Goal: Information Seeking & Learning: Check status

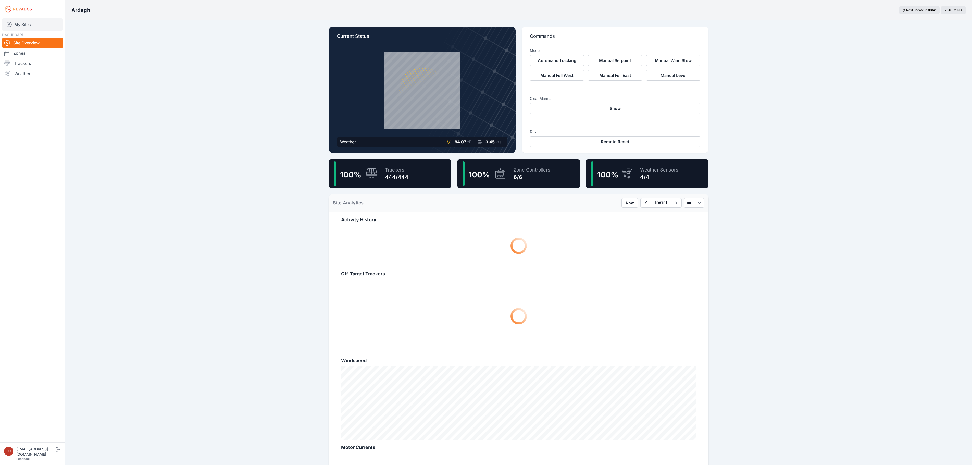
click at [24, 22] on link "My Sites" at bounding box center [32, 24] width 61 height 12
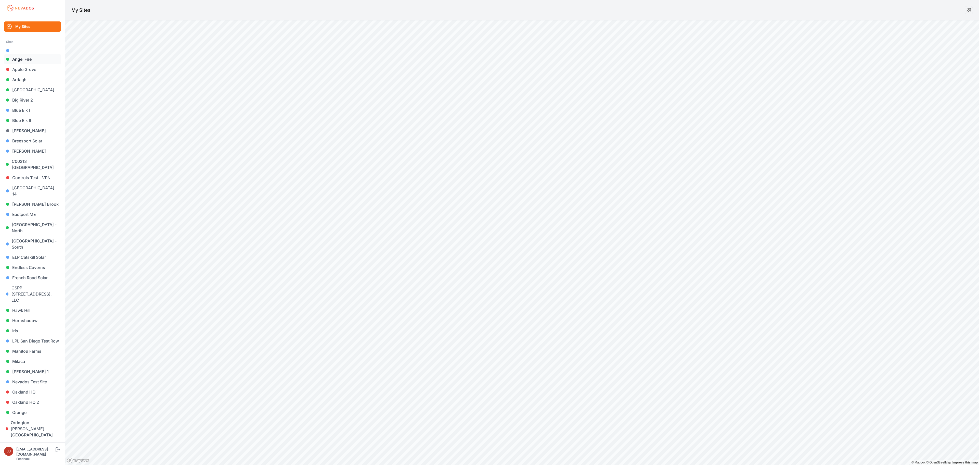
click at [24, 59] on link "Angel Fire" at bounding box center [32, 59] width 57 height 10
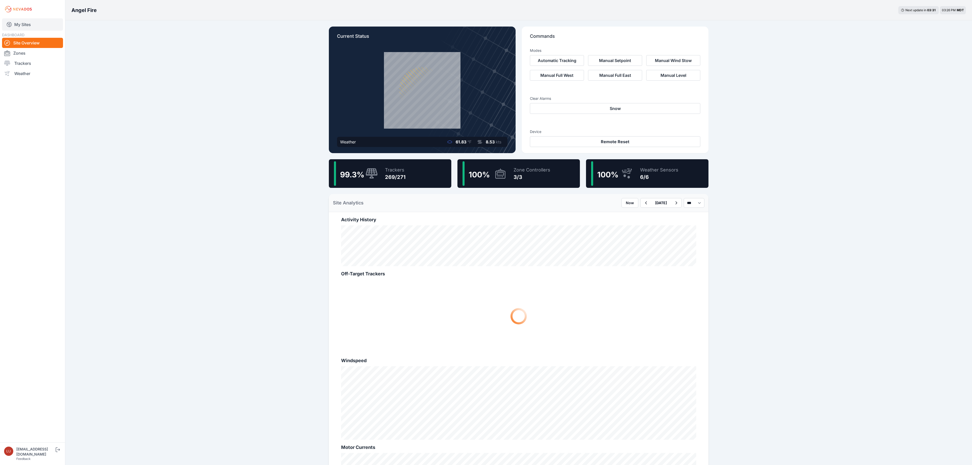
click at [24, 20] on link "My Sites" at bounding box center [32, 24] width 61 height 12
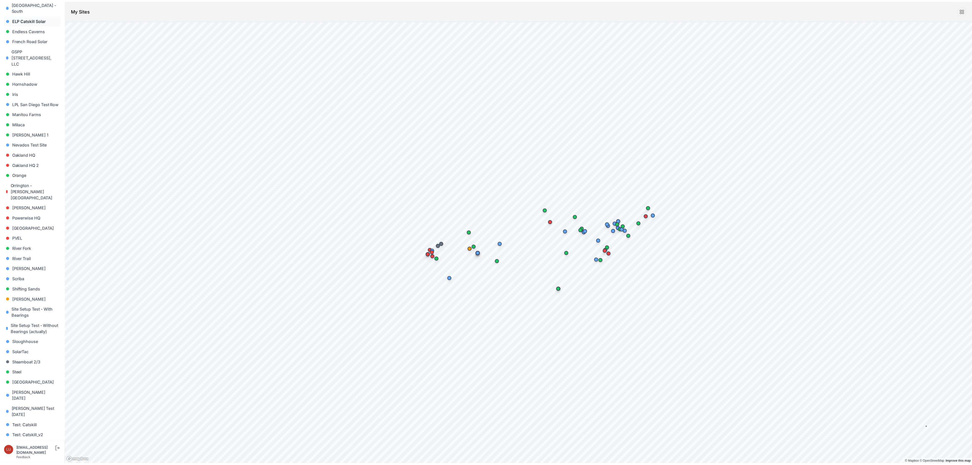
scroll to position [255, 0]
click at [22, 276] on link "[PERSON_NAME]" at bounding box center [32, 281] width 57 height 10
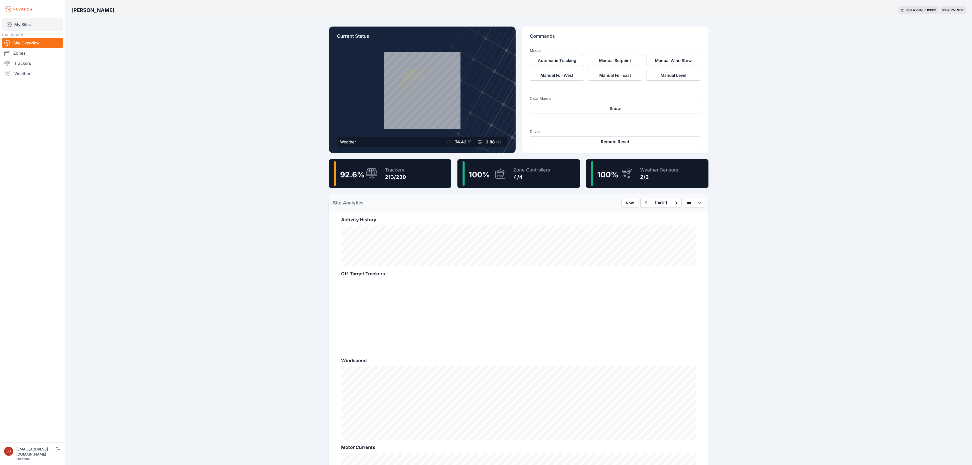
click at [24, 25] on link "My Sites" at bounding box center [32, 24] width 61 height 12
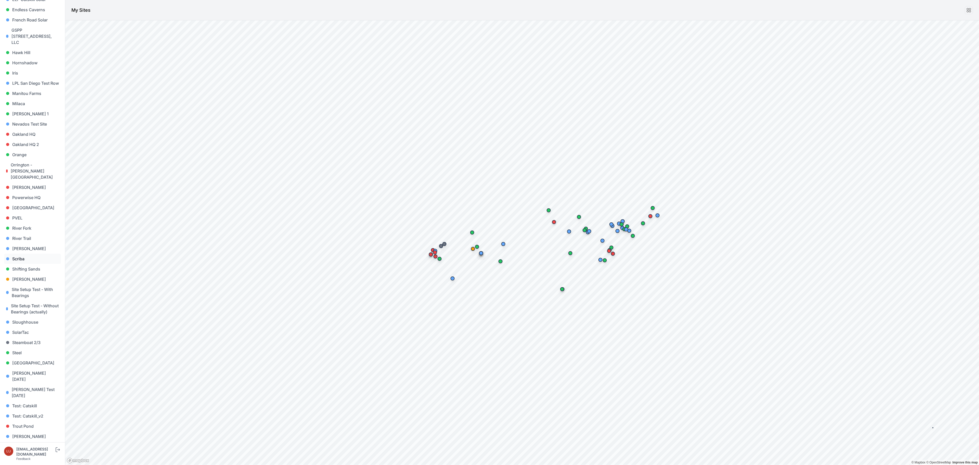
scroll to position [258, 0]
click at [19, 347] on link "Steel" at bounding box center [32, 352] width 57 height 10
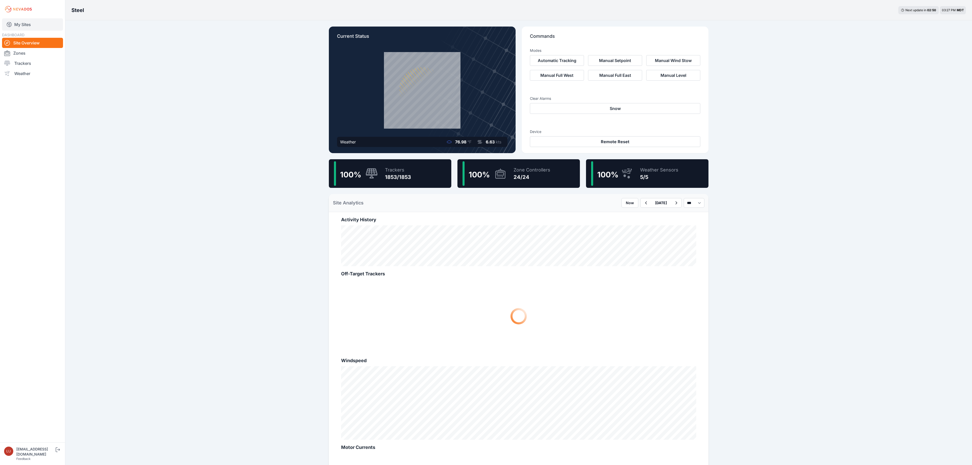
click at [29, 25] on link "My Sites" at bounding box center [32, 24] width 61 height 12
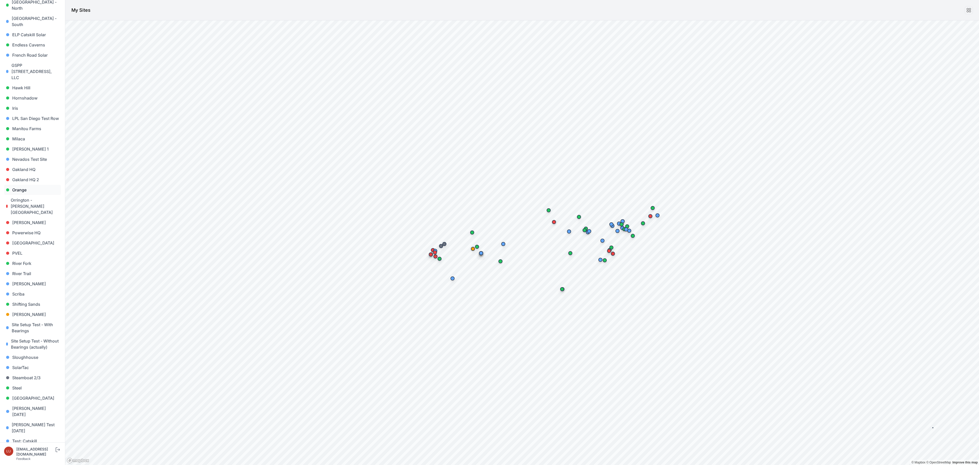
scroll to position [255, 0]
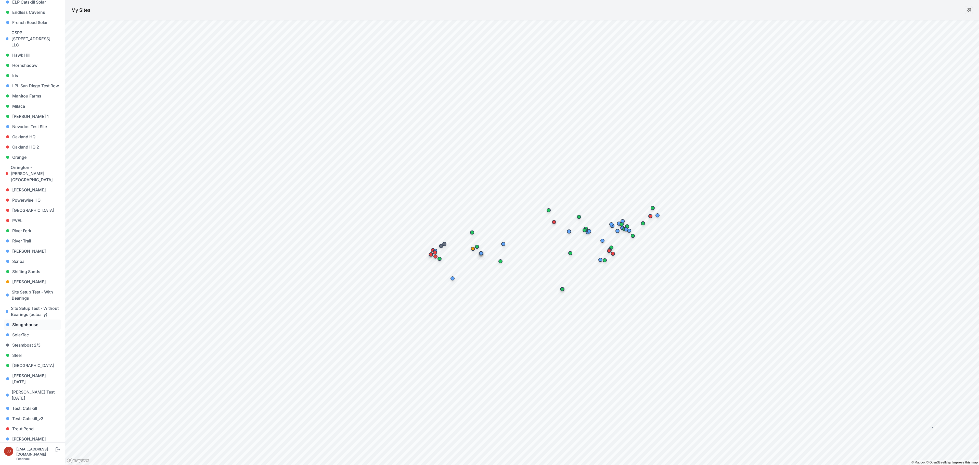
click at [34, 319] on link "Sloughhouse" at bounding box center [32, 324] width 57 height 10
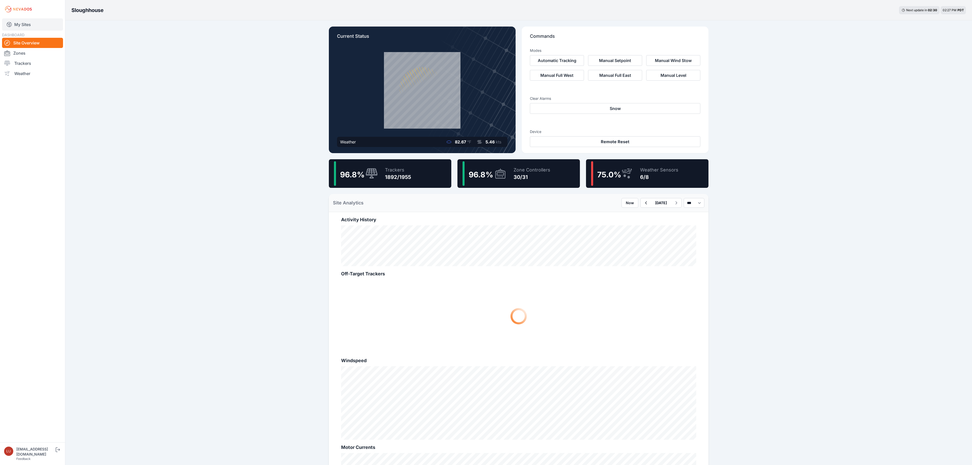
click at [25, 23] on link "My Sites" at bounding box center [32, 24] width 61 height 12
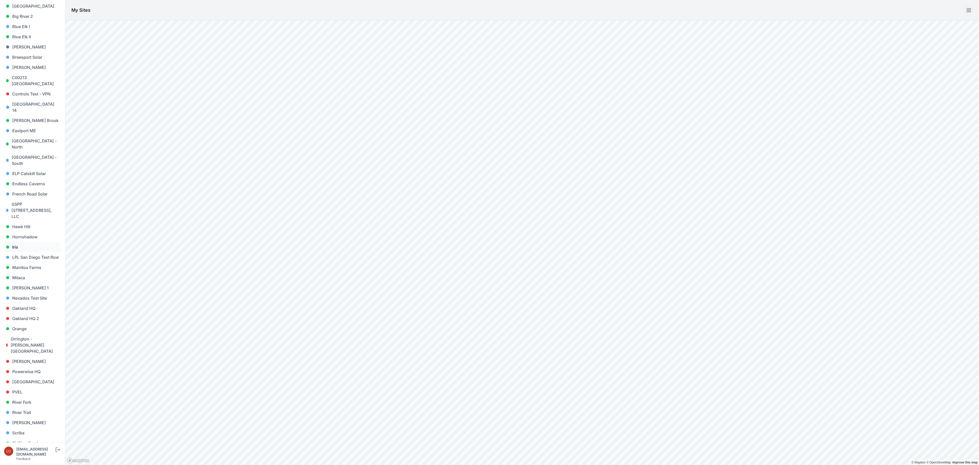
scroll to position [102, 0]
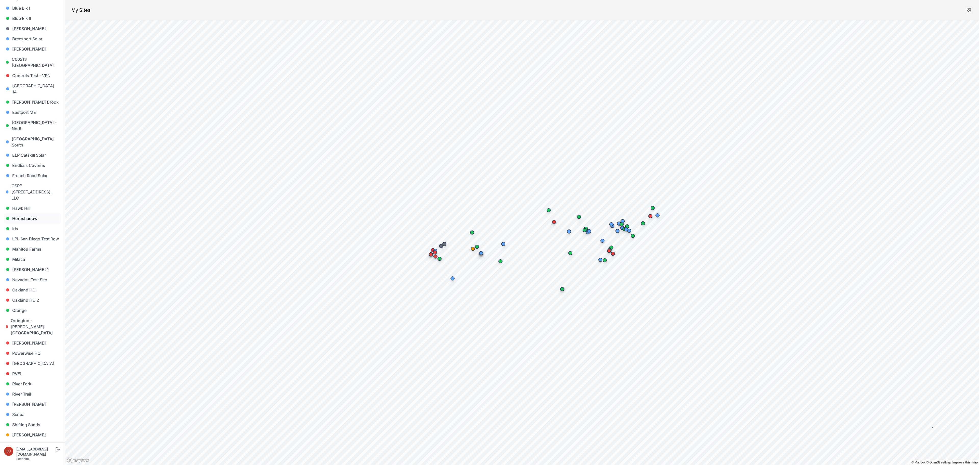
click at [32, 213] on link "Hornshadow" at bounding box center [32, 218] width 57 height 10
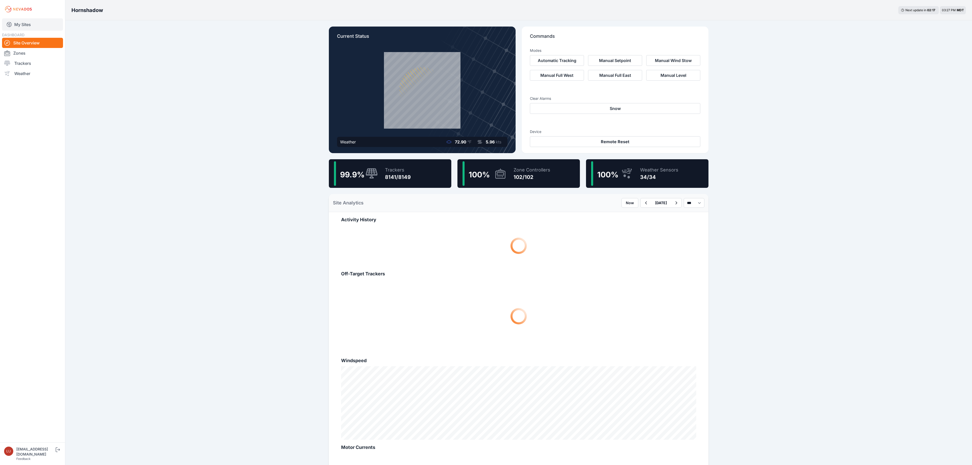
click at [25, 25] on link "My Sites" at bounding box center [32, 24] width 61 height 12
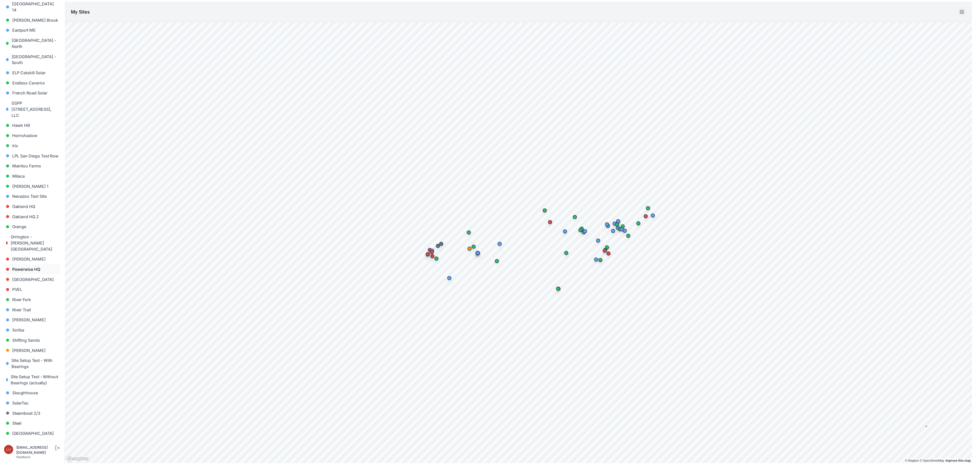
scroll to position [204, 0]
click at [25, 327] on link "[PERSON_NAME]" at bounding box center [32, 332] width 57 height 10
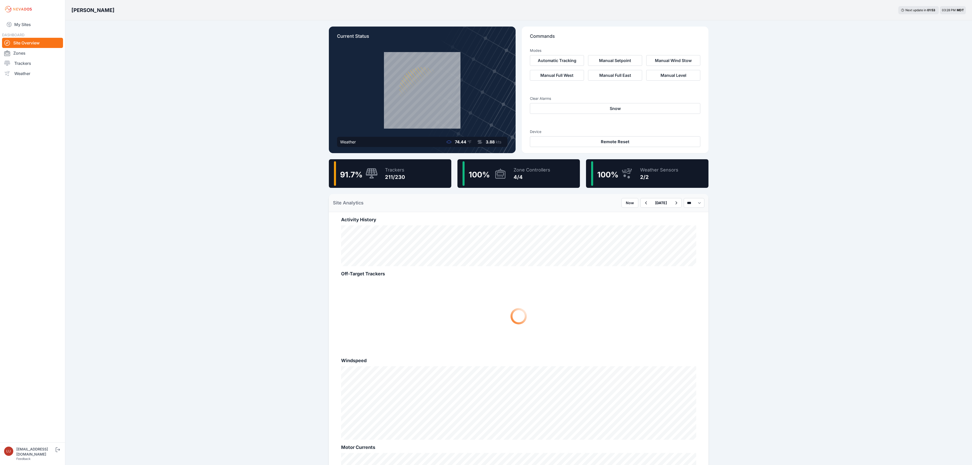
click at [399, 183] on div "Trackers 211/230" at bounding box center [392, 173] width 25 height 24
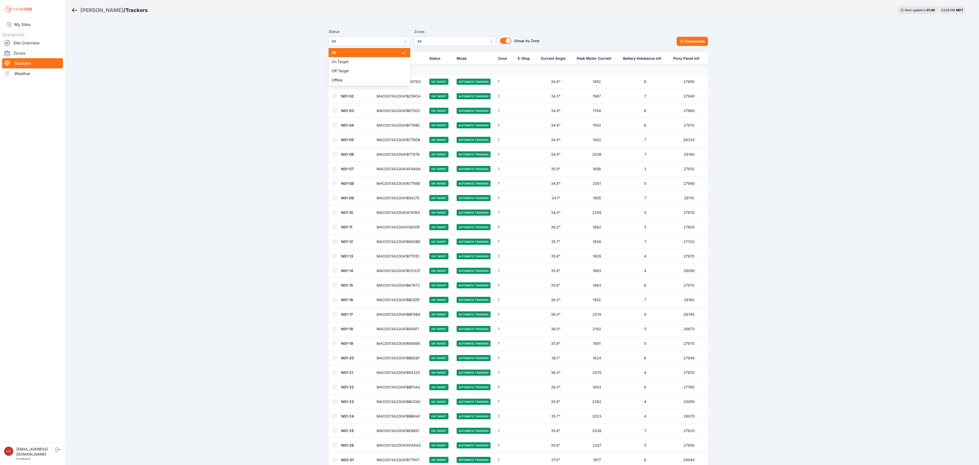
click at [371, 42] on span "All" at bounding box center [366, 41] width 68 height 6
click at [368, 82] on span "Offline" at bounding box center [366, 80] width 69 height 5
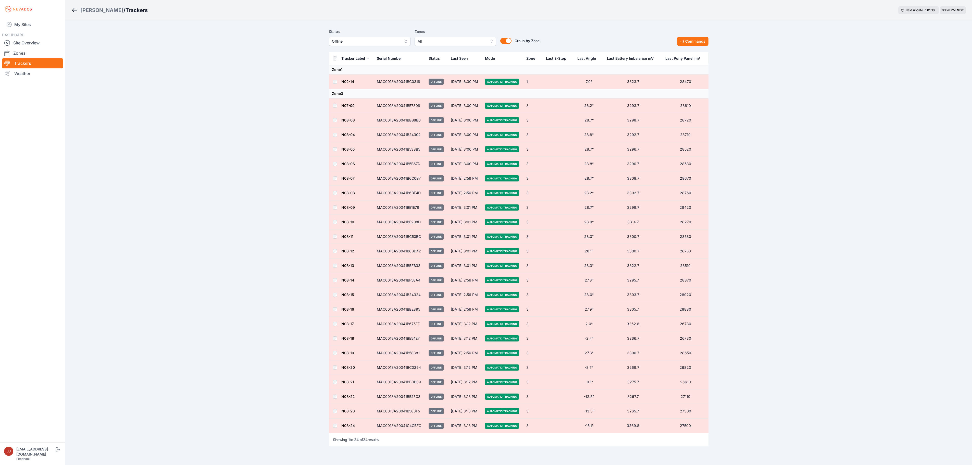
click at [92, 8] on div "[PERSON_NAME]" at bounding box center [101, 10] width 43 height 7
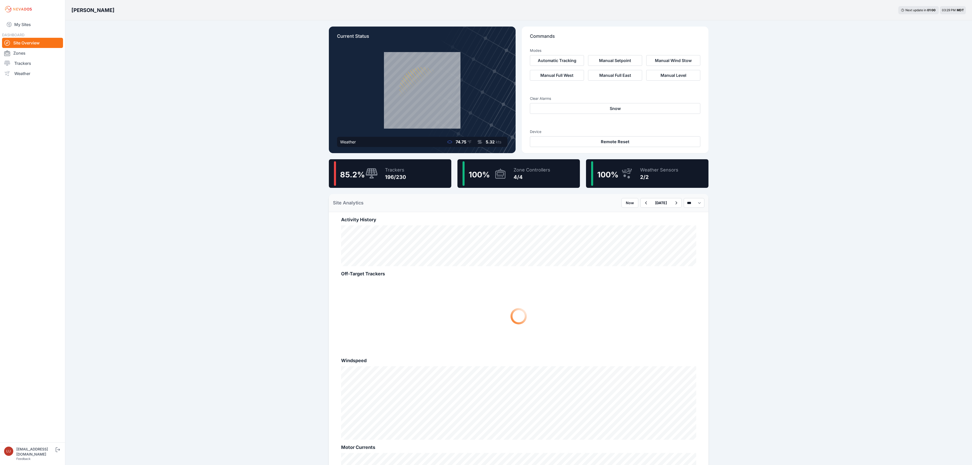
click at [387, 165] on div "Trackers 196/230" at bounding box center [393, 173] width 26 height 24
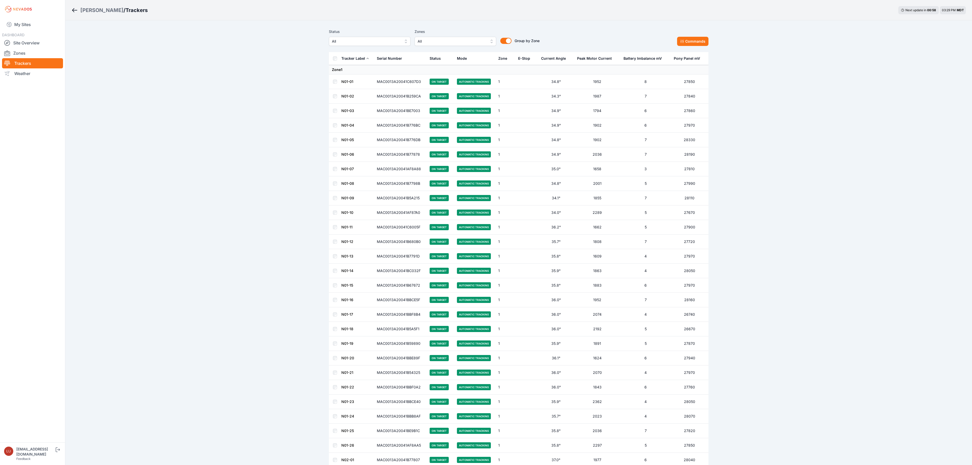
click at [361, 43] on span "All" at bounding box center [366, 41] width 68 height 6
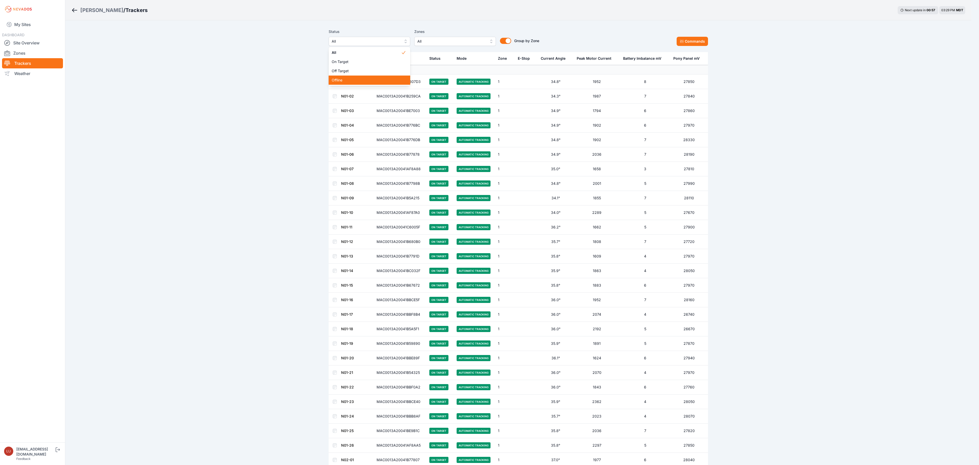
click at [352, 77] on div "Offline" at bounding box center [370, 79] width 82 height 9
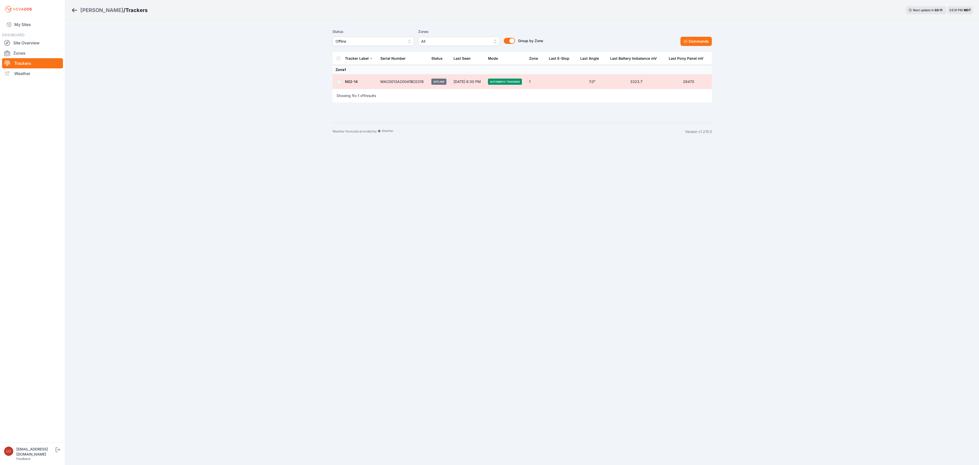
click at [369, 43] on span "Offline" at bounding box center [370, 41] width 68 height 6
click at [363, 51] on span "All" at bounding box center [370, 52] width 69 height 5
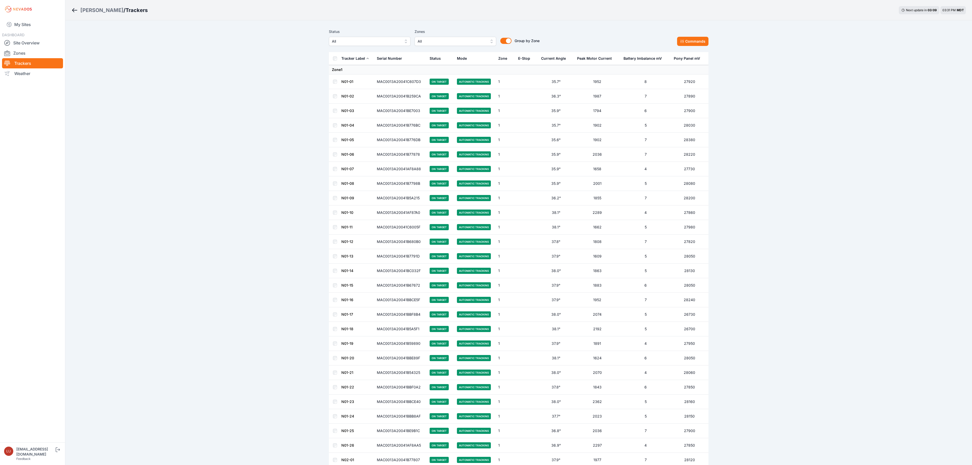
click at [91, 7] on div "Sigurd Solar" at bounding box center [101, 10] width 43 height 7
